Goal: Task Accomplishment & Management: Manage account settings

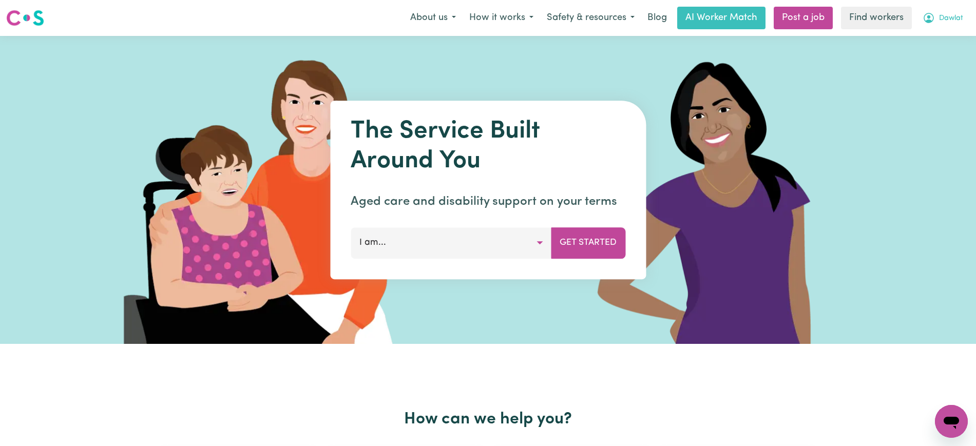
click at [867, 16] on icon "My Account" at bounding box center [929, 18] width 12 height 12
click at [867, 62] on link "Logout" at bounding box center [928, 59] width 81 height 20
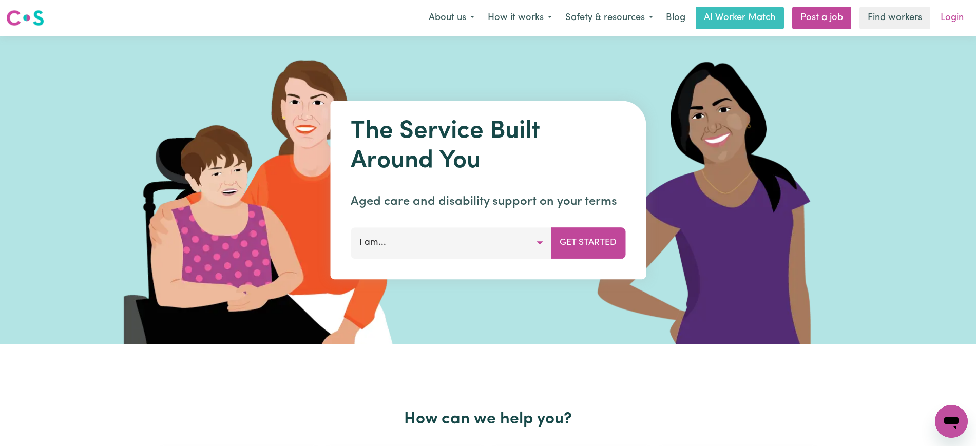
click at [867, 14] on link "Login" at bounding box center [951, 18] width 35 height 23
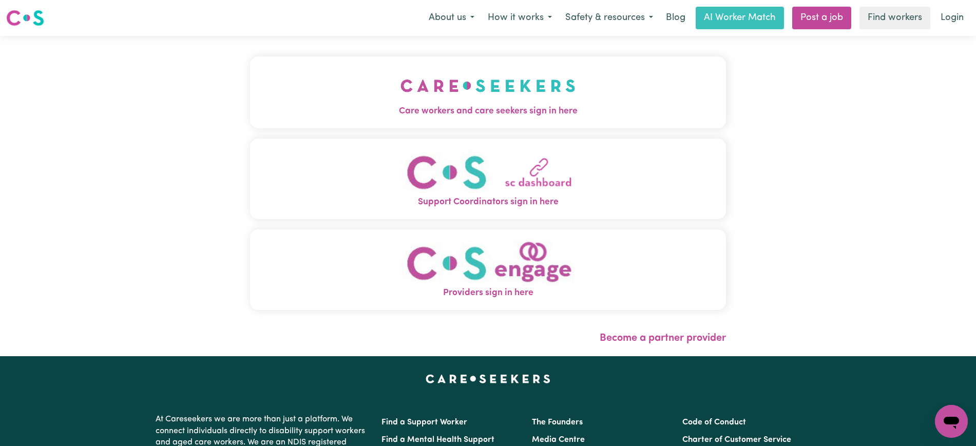
click at [555, 109] on span "Care workers and care seekers sign in here" at bounding box center [488, 111] width 476 height 13
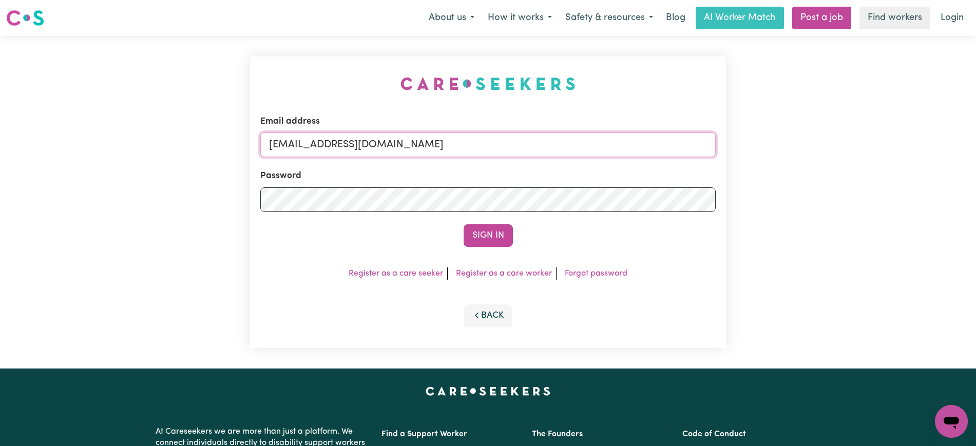
drag, startPoint x: 324, startPoint y: 146, endPoint x: 664, endPoint y: 142, distance: 340.4
click at [652, 146] on input "[EMAIL_ADDRESS][DOMAIN_NAME]" at bounding box center [487, 144] width 455 height 25
paste input "LeeALC"
type input "[EMAIL_ADDRESS][DOMAIN_NAME]"
click at [650, 95] on div "Email address [EMAIL_ADDRESS][DOMAIN_NAME] Password Sign In Register as a care …" at bounding box center [488, 202] width 476 height 292
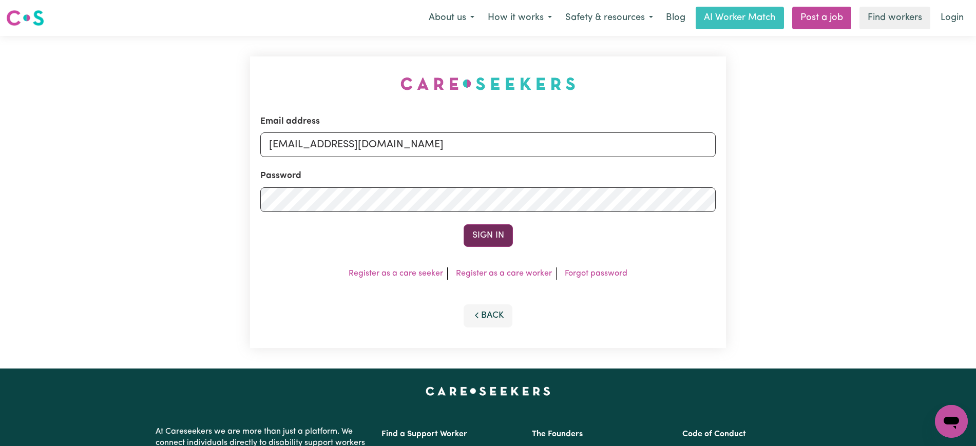
click at [495, 236] on button "Sign In" at bounding box center [488, 235] width 49 height 23
